Goal: Information Seeking & Learning: Learn about a topic

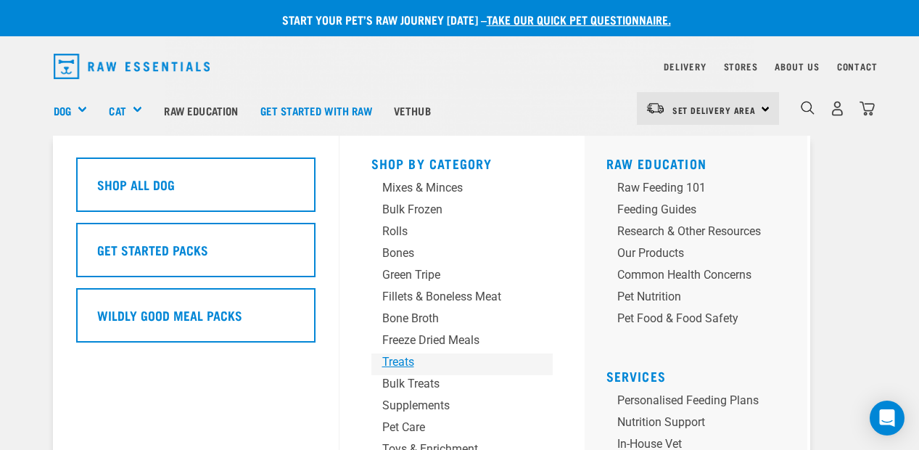
scroll to position [73, 0]
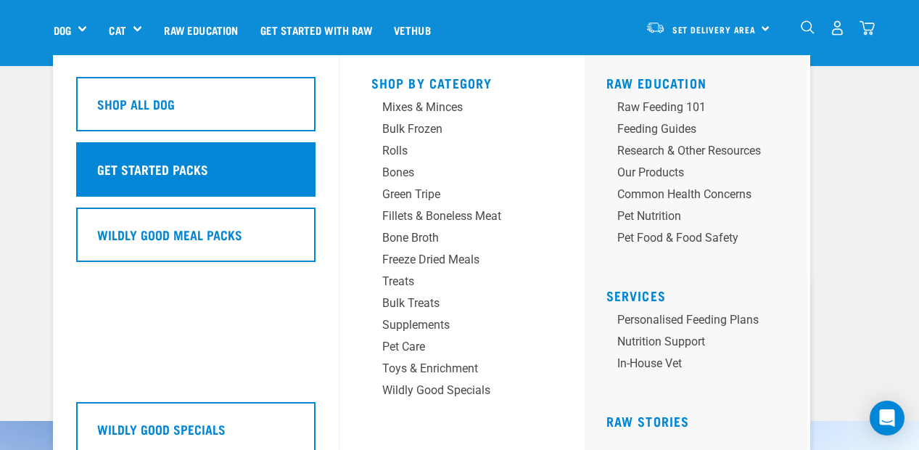
click at [208, 168] on div "Get Started Packs" at bounding box center [195, 169] width 239 height 54
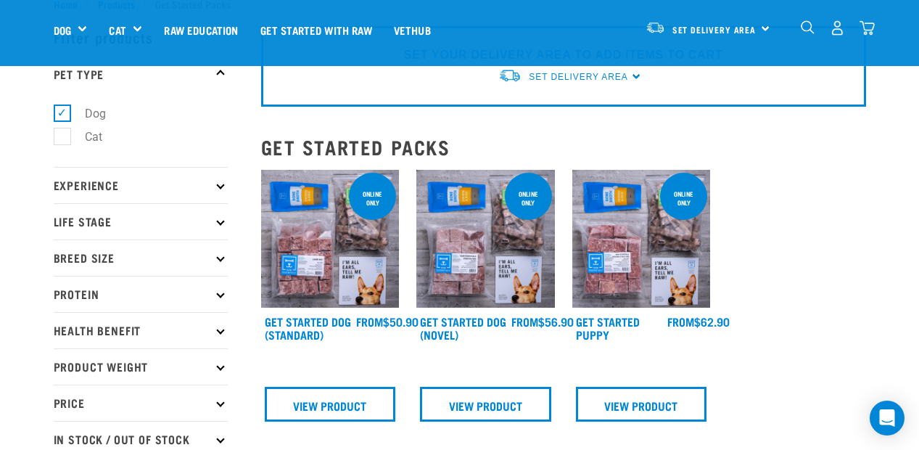
scroll to position [73, 0]
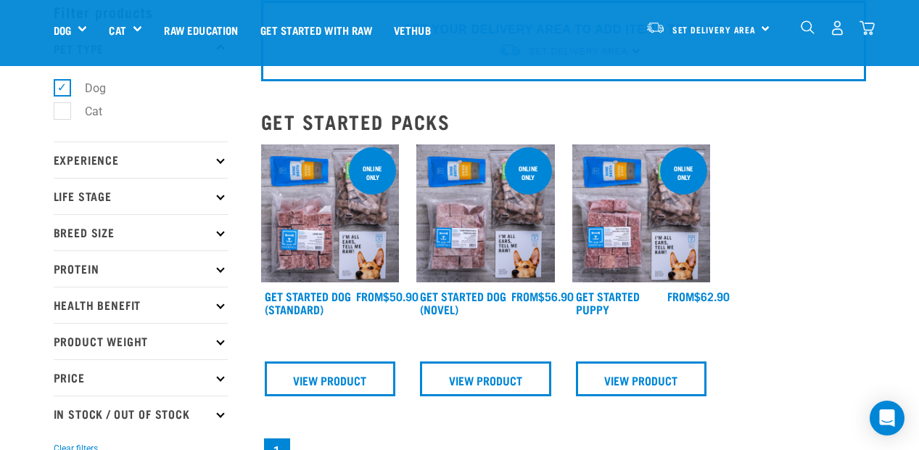
click at [223, 267] on icon at bounding box center [220, 268] width 8 height 8
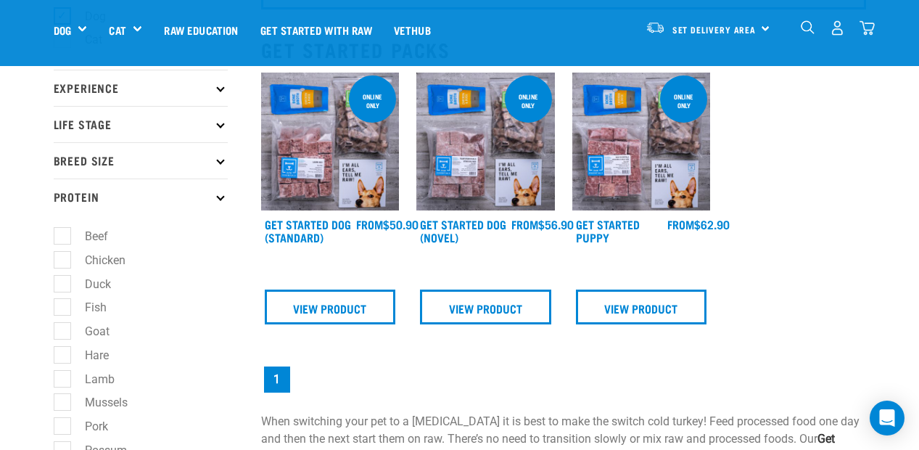
scroll to position [145, 0]
click at [62, 257] on label "Chicken" at bounding box center [97, 259] width 70 height 18
click at [60, 257] on input "Chicken" at bounding box center [58, 256] width 9 height 9
checkbox input "true"
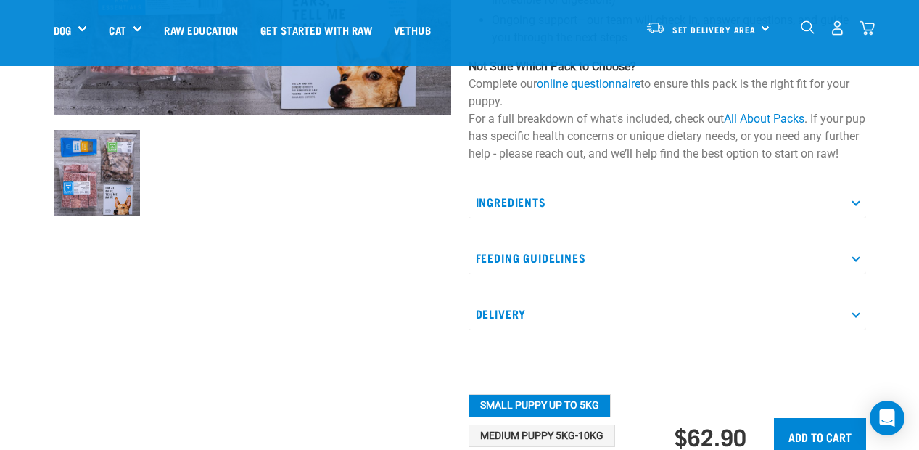
scroll to position [363, 0]
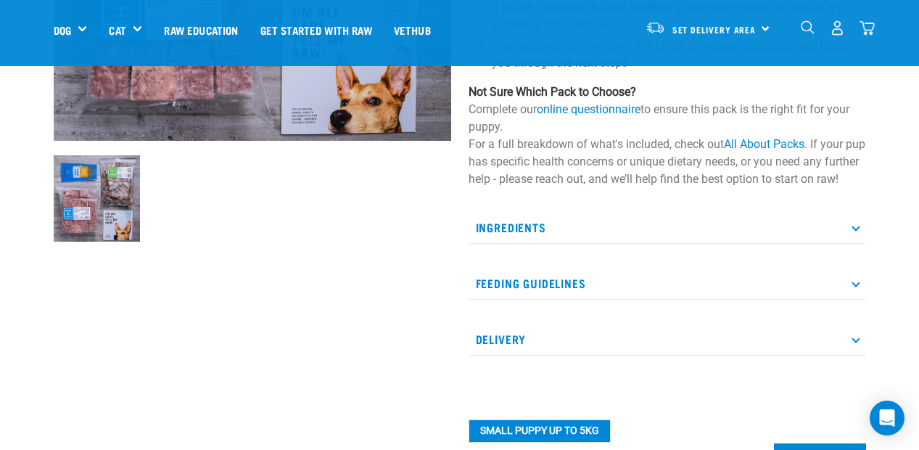
click at [860, 231] on icon at bounding box center [856, 227] width 8 height 8
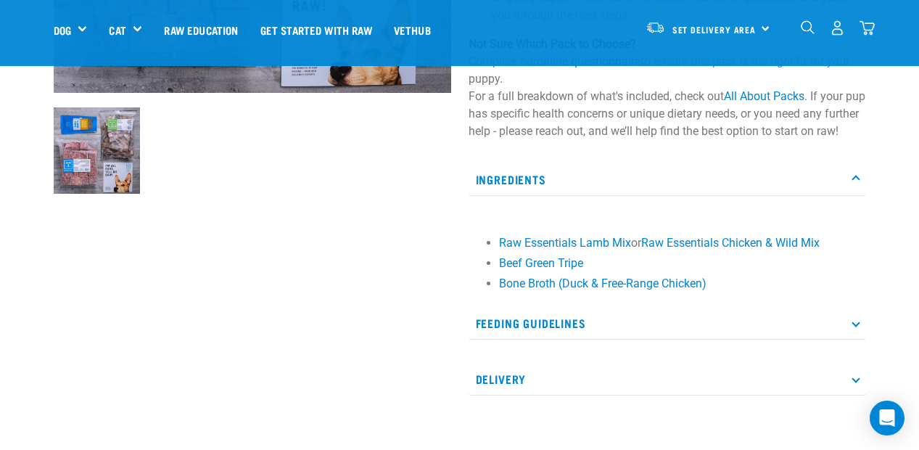
scroll to position [435, 0]
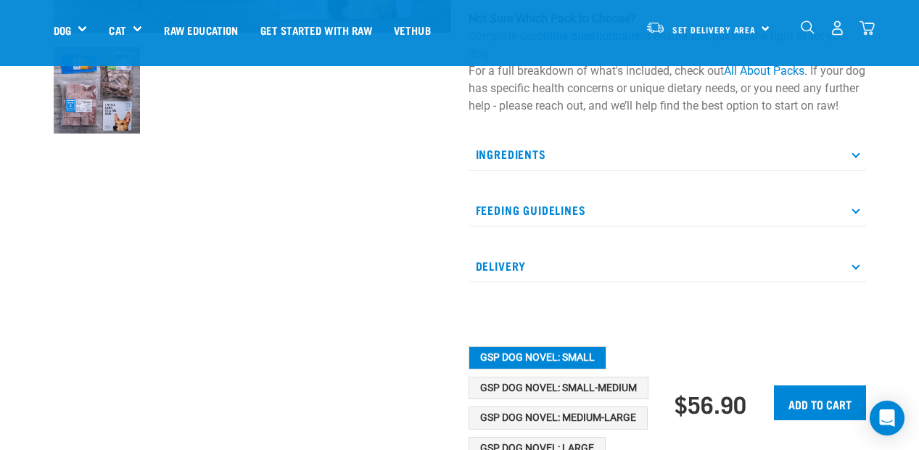
scroll to position [508, 0]
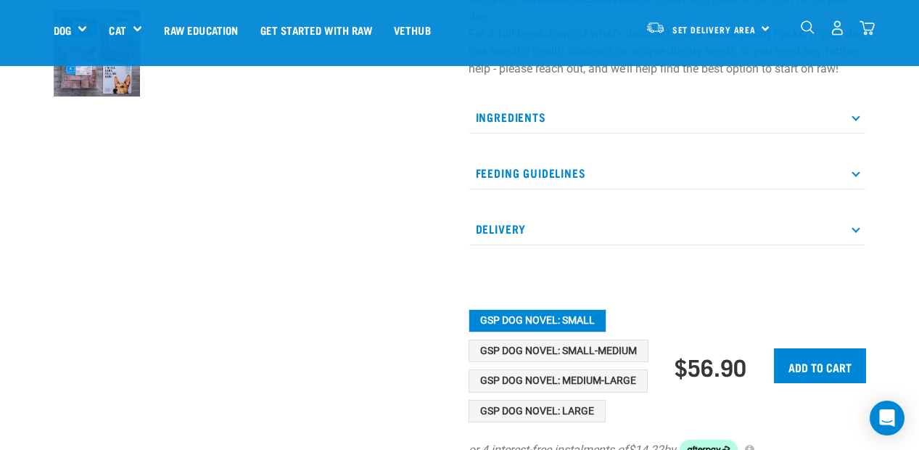
click at [855, 120] on icon at bounding box center [856, 116] width 8 height 8
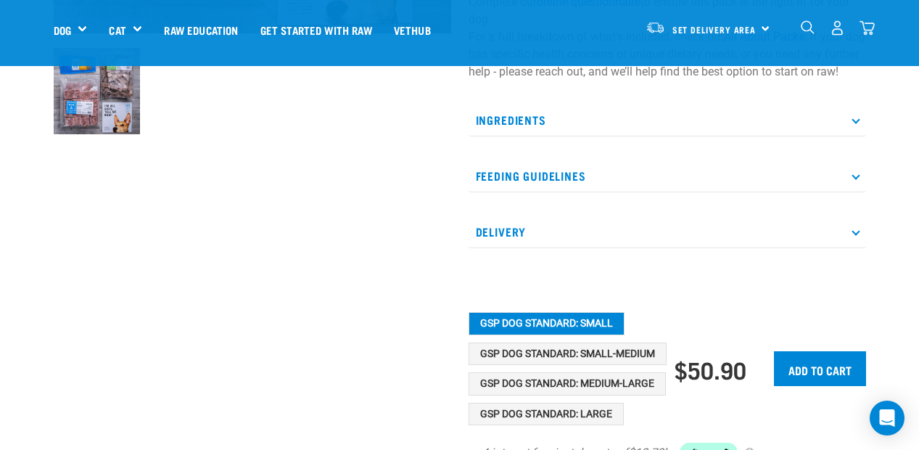
scroll to position [508, 0]
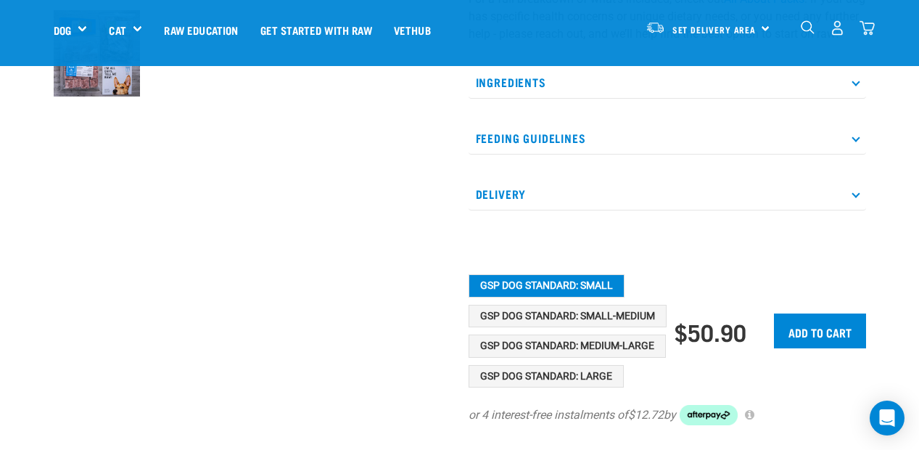
click at [855, 95] on p "Ingredients" at bounding box center [668, 82] width 398 height 33
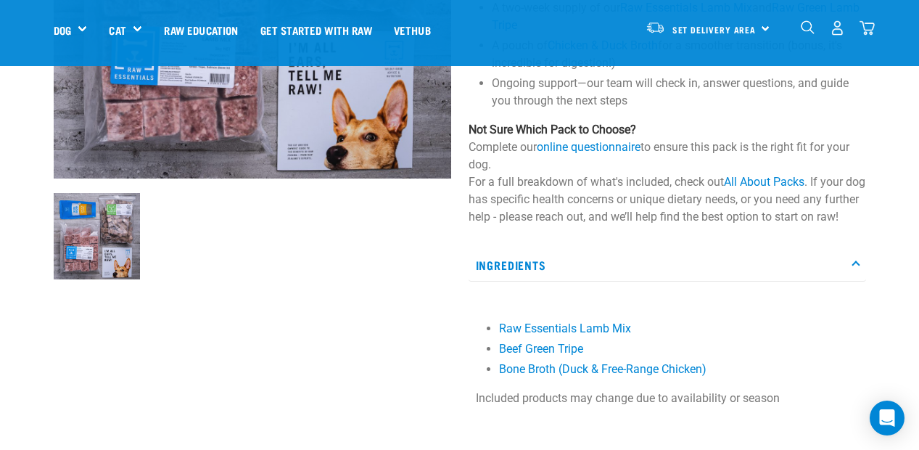
scroll to position [290, 0]
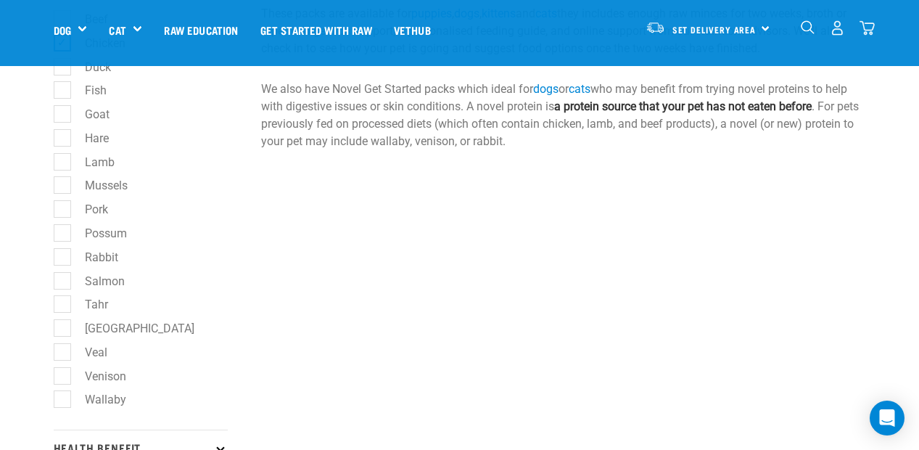
scroll to position [363, 0]
click at [62, 326] on label "Turkey" at bounding box center [131, 327] width 139 height 18
click at [60, 326] on input "Turkey" at bounding box center [58, 323] width 9 height 9
checkbox input "true"
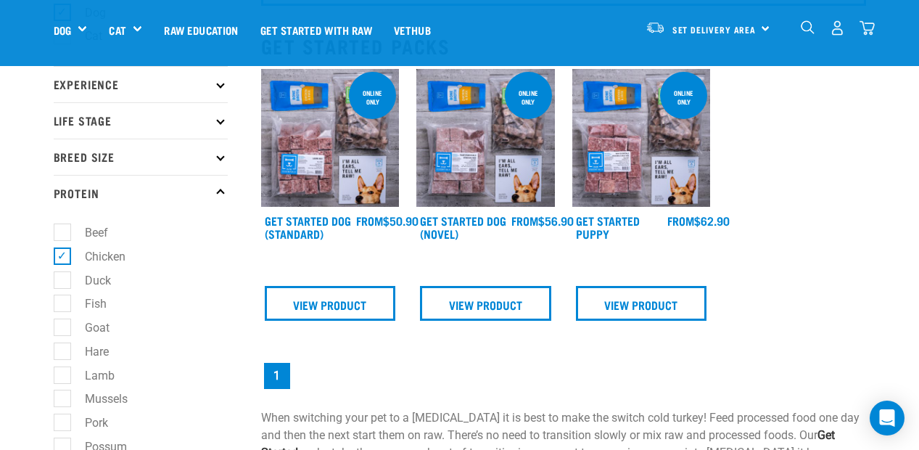
scroll to position [145, 0]
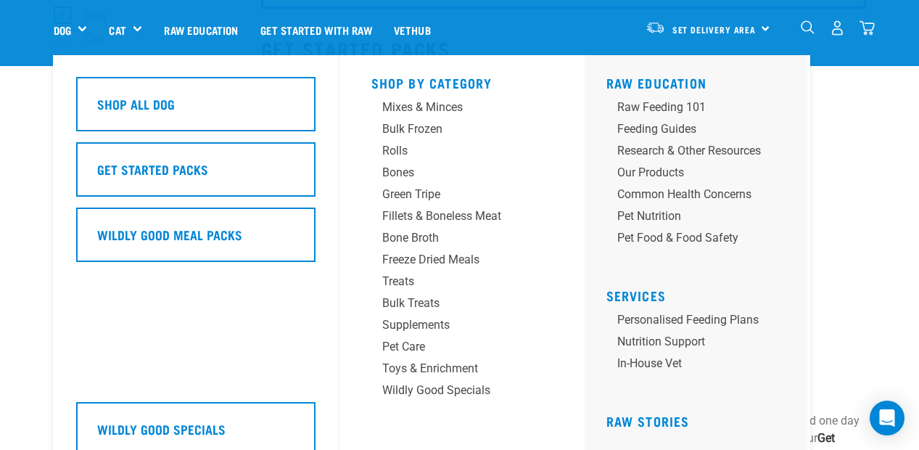
click at [67, 17] on div "Dog" at bounding box center [76, 30] width 45 height 58
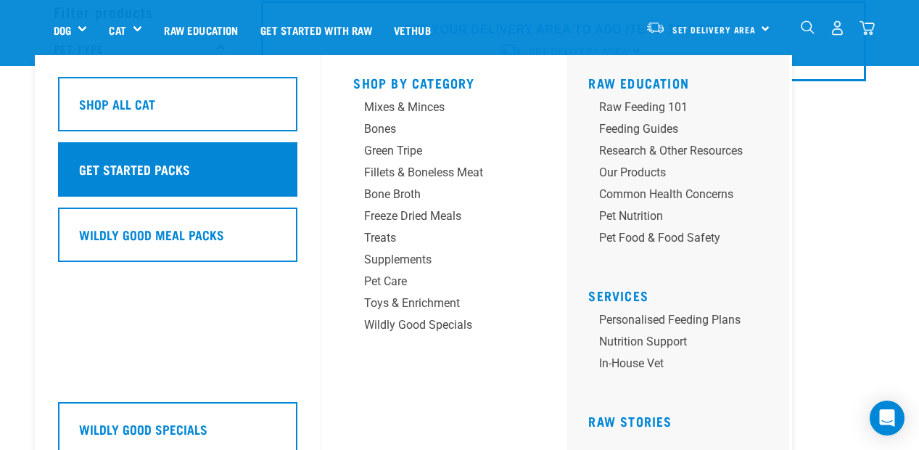
scroll to position [0, 0]
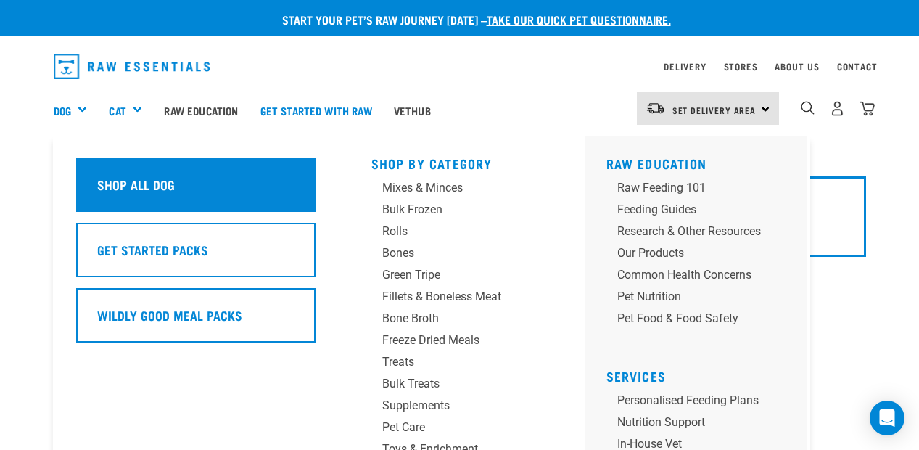
click at [157, 180] on h5 "Shop All Dog" at bounding box center [136, 184] width 78 height 19
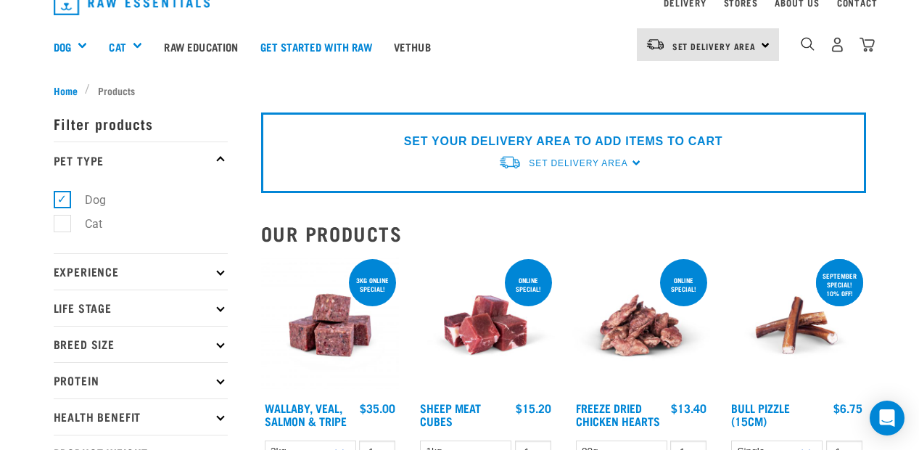
scroll to position [145, 0]
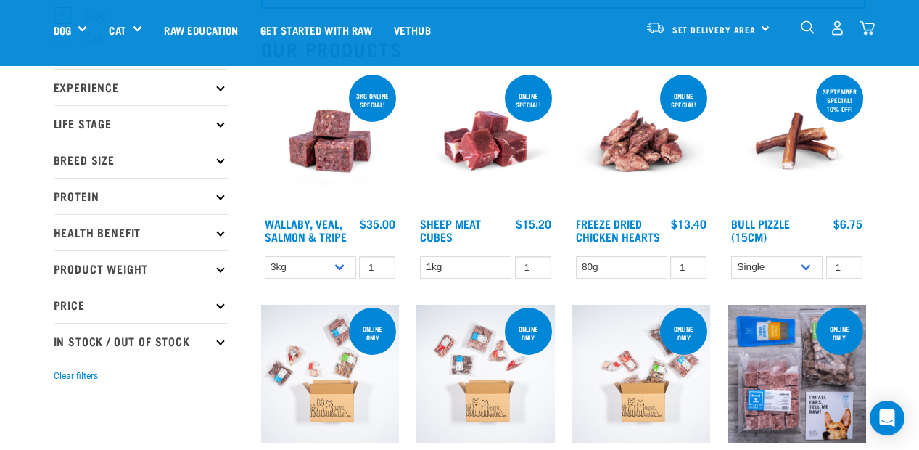
click at [222, 163] on p "Breed Size" at bounding box center [141, 159] width 174 height 36
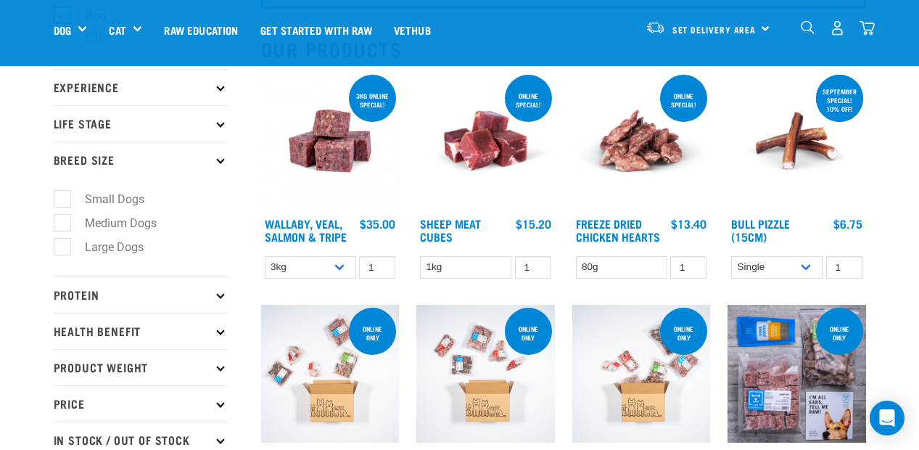
click at [63, 220] on label "Medium Dogs" at bounding box center [112, 223] width 101 height 18
click at [63, 220] on input "Medium Dogs" at bounding box center [58, 219] width 9 height 9
checkbox input "true"
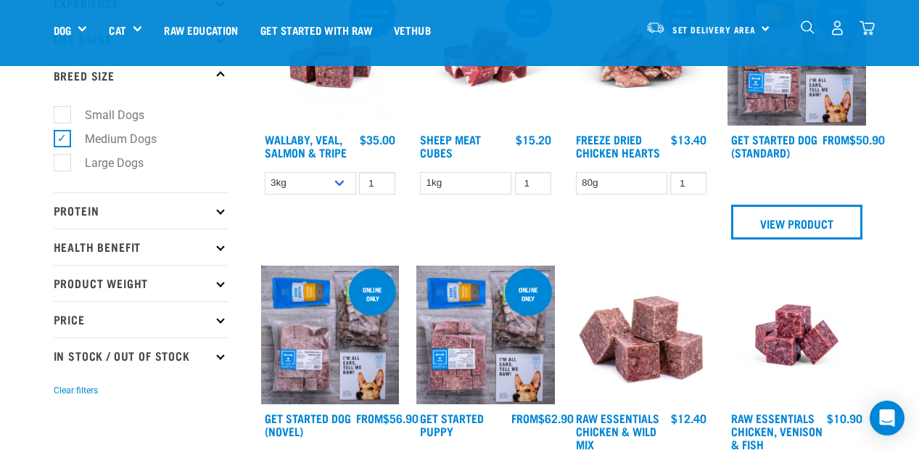
scroll to position [218, 0]
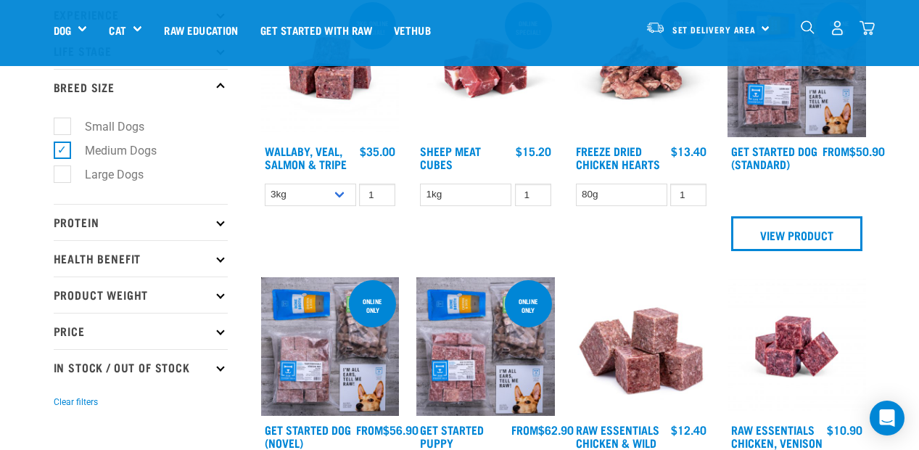
click at [222, 224] on icon at bounding box center [220, 222] width 8 height 8
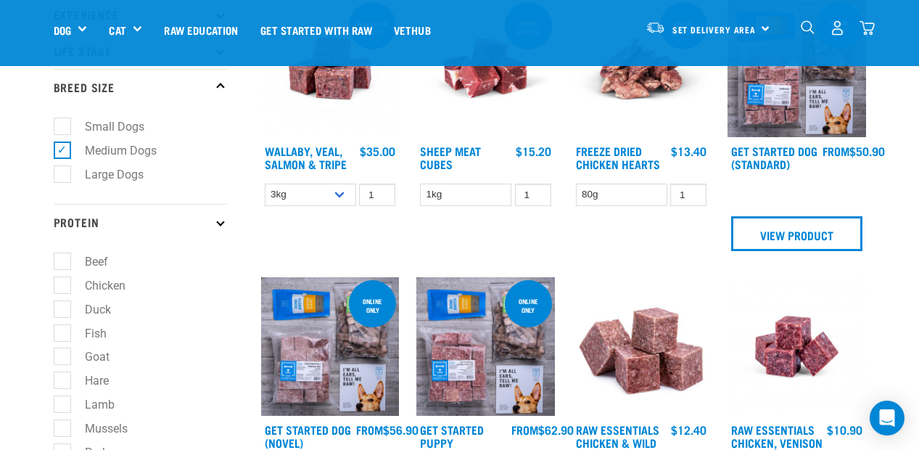
click at [65, 284] on label "Chicken" at bounding box center [97, 285] width 70 height 18
click at [63, 284] on input "Chicken" at bounding box center [58, 283] width 9 height 9
checkbox input "true"
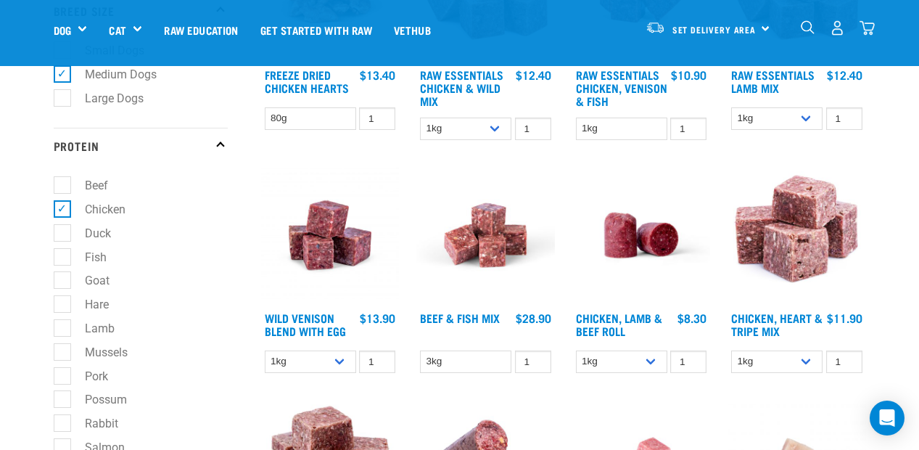
scroll to position [435, 0]
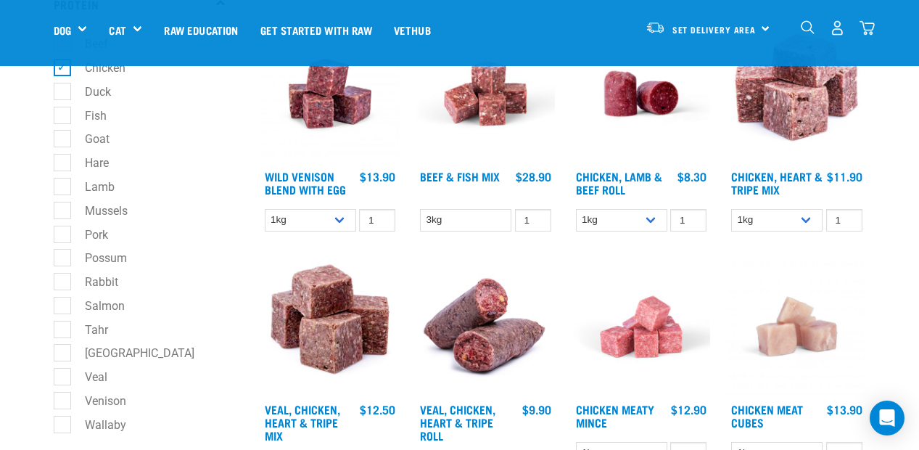
click at [62, 350] on label "[GEOGRAPHIC_DATA]" at bounding box center [131, 353] width 139 height 18
click at [59, 350] on input "[GEOGRAPHIC_DATA]" at bounding box center [58, 350] width 9 height 9
checkbox input "true"
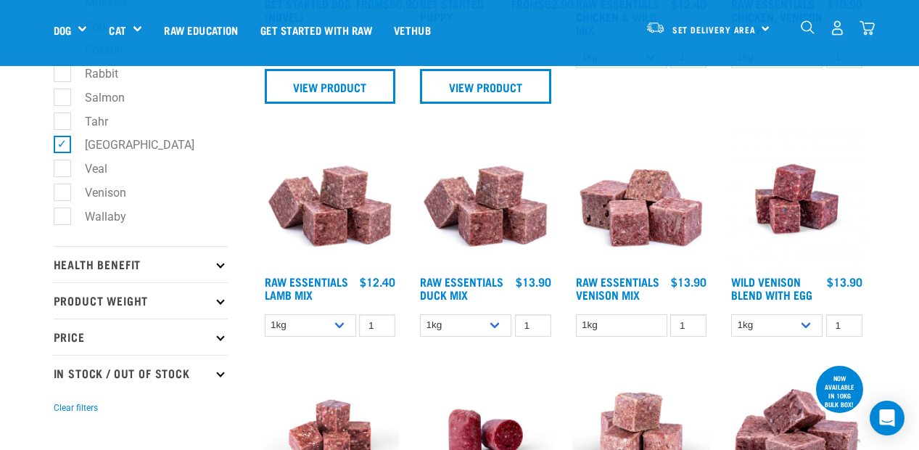
scroll to position [653, 0]
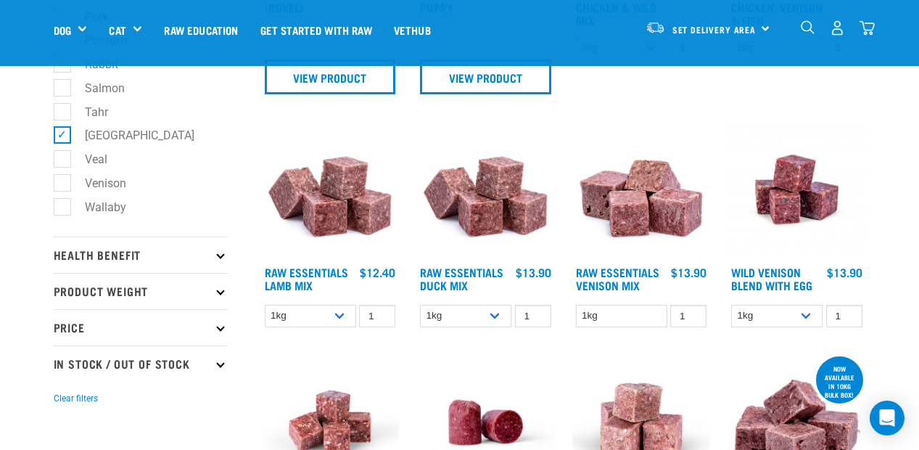
click at [218, 258] on p "Health Benefit" at bounding box center [141, 255] width 174 height 36
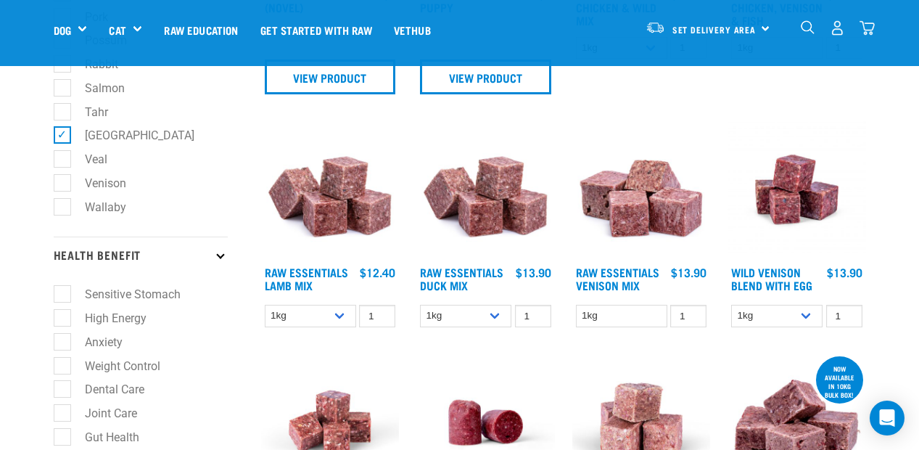
click at [64, 292] on label "Sensitive Stomach" at bounding box center [124, 294] width 125 height 18
click at [63, 292] on input "Sensitive Stomach" at bounding box center [58, 291] width 9 height 9
checkbox input "true"
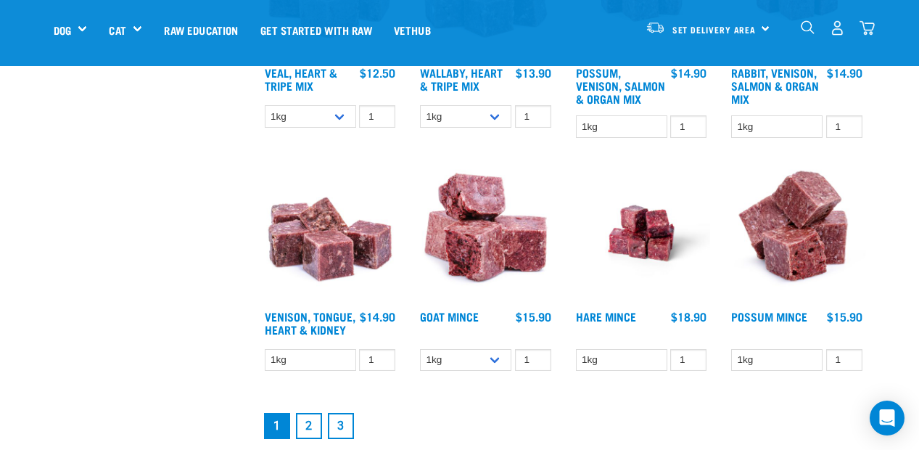
scroll to position [1886, 0]
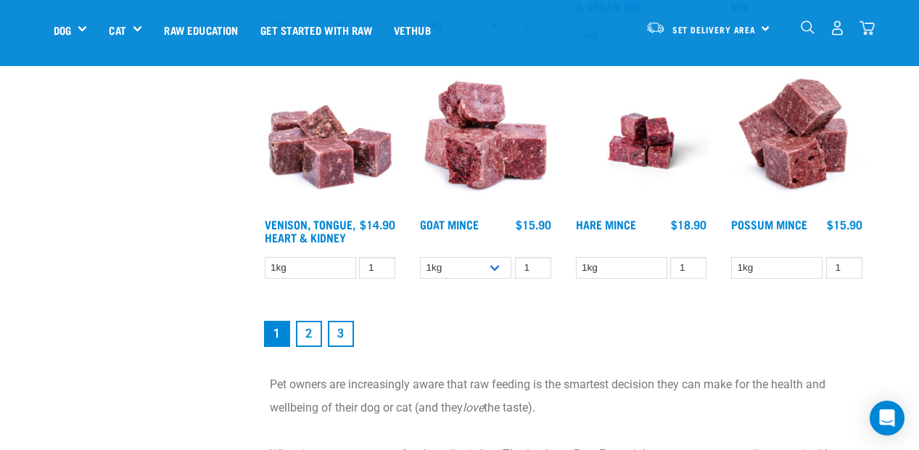
click at [308, 336] on link "2" at bounding box center [309, 334] width 26 height 26
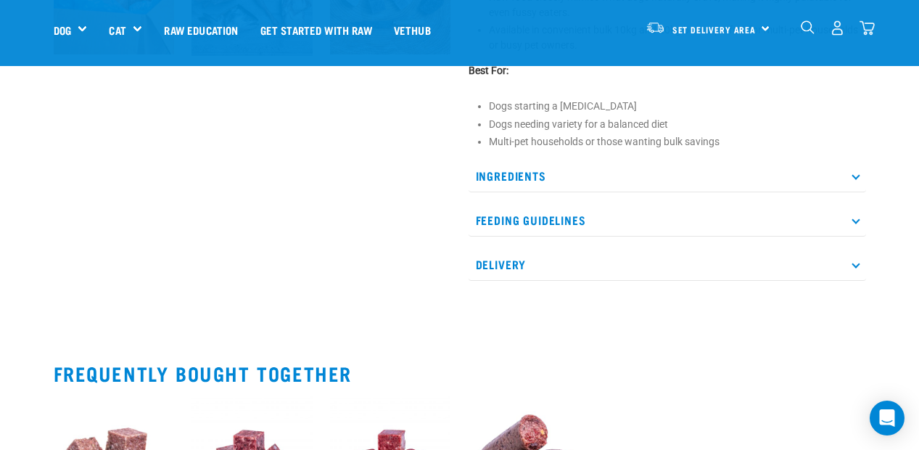
scroll to position [726, 0]
click at [599, 172] on p "Ingredients" at bounding box center [668, 175] width 398 height 33
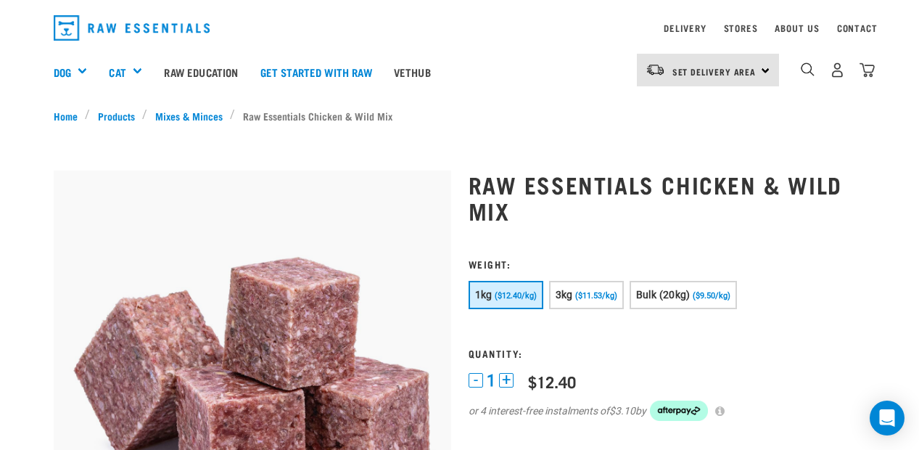
scroll to position [0, 0]
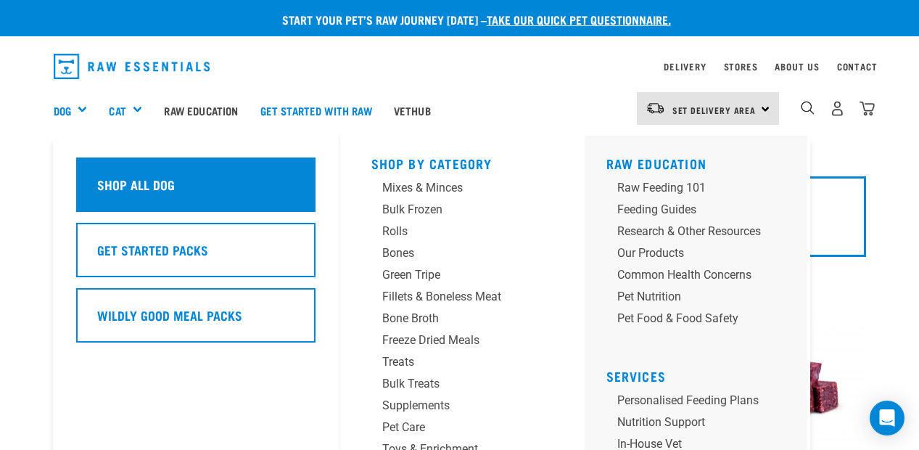
click at [117, 186] on h5 "Shop All Dog" at bounding box center [136, 184] width 78 height 19
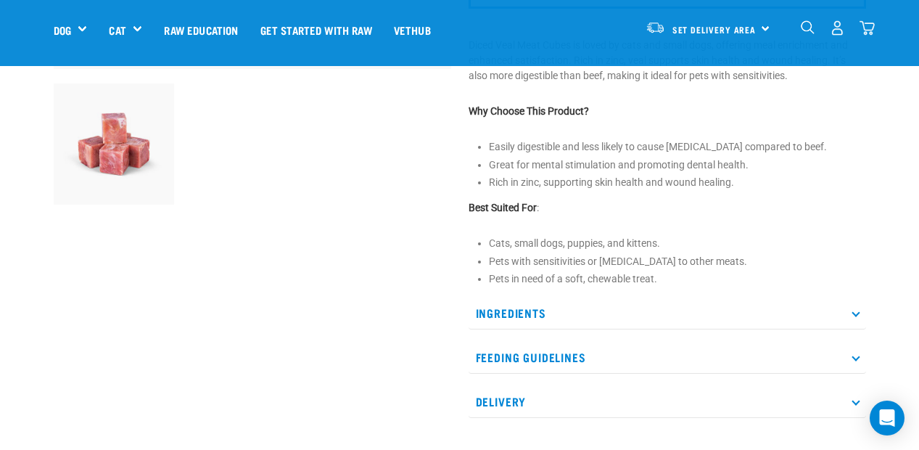
scroll to position [435, 0]
click at [652, 314] on p "Ingredients" at bounding box center [668, 312] width 398 height 33
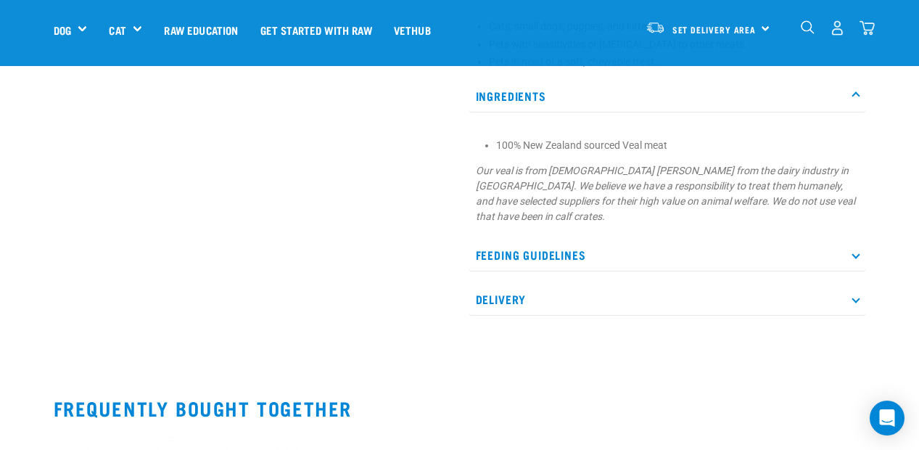
scroll to position [653, 0]
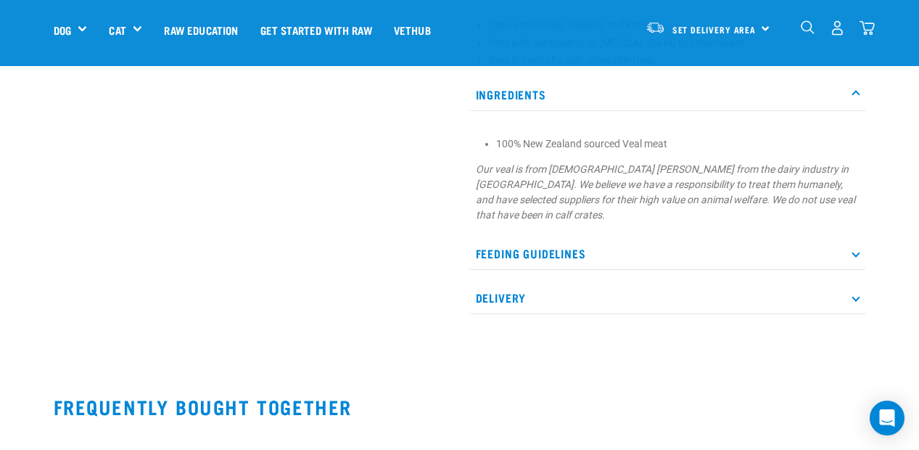
click at [630, 260] on p "Feeding Guidelines" at bounding box center [668, 253] width 398 height 33
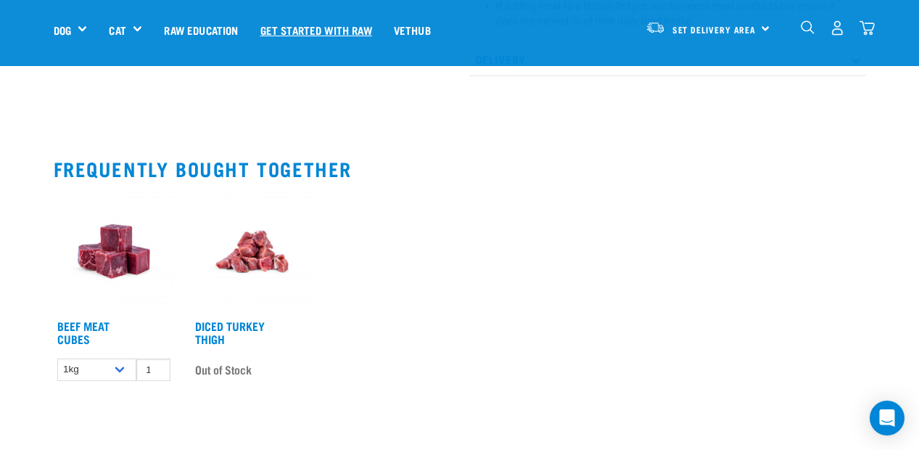
scroll to position [1016, 0]
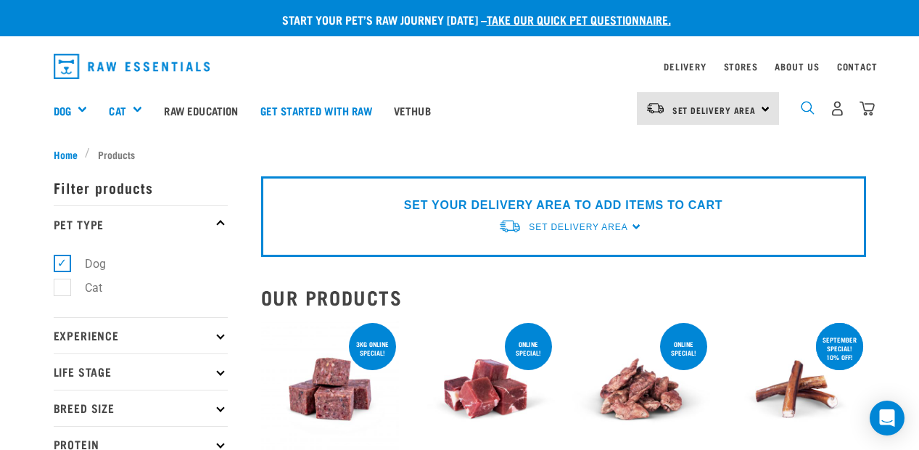
click at [805, 103] on img "dropdown navigation" at bounding box center [808, 108] width 14 height 14
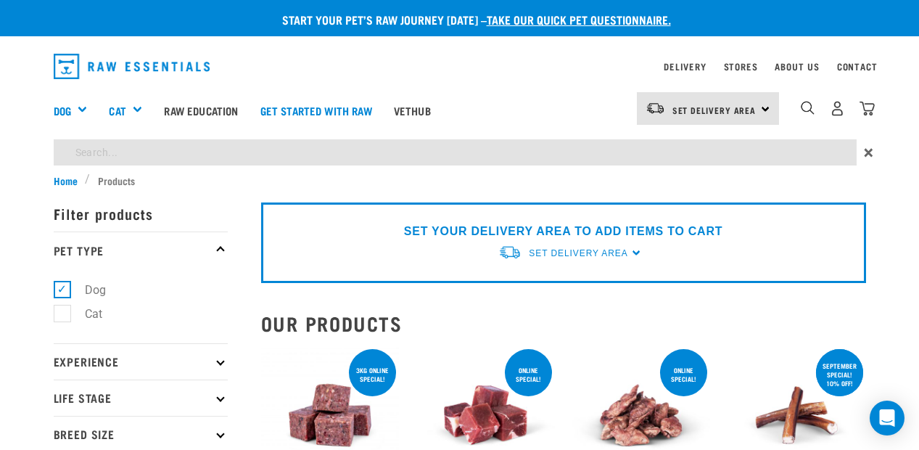
click at [485, 161] on input "search" at bounding box center [455, 152] width 803 height 26
type input "VEAL"
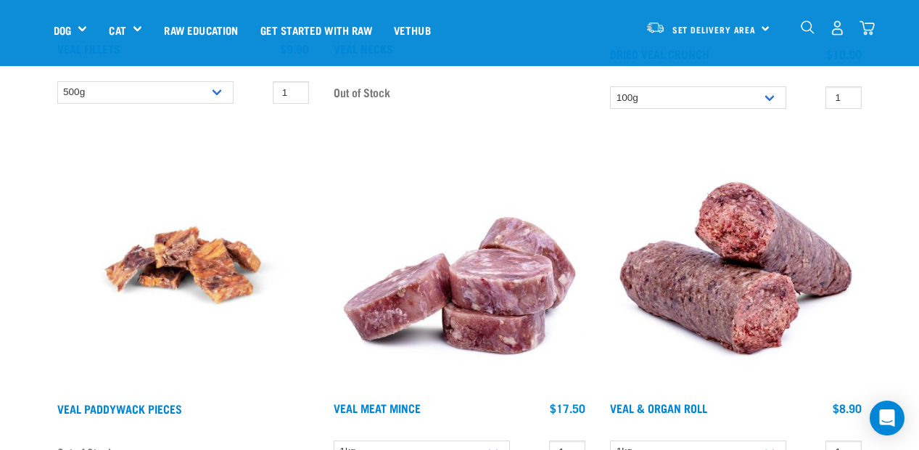
scroll to position [871, 0]
